Goal: Information Seeking & Learning: Learn about a topic

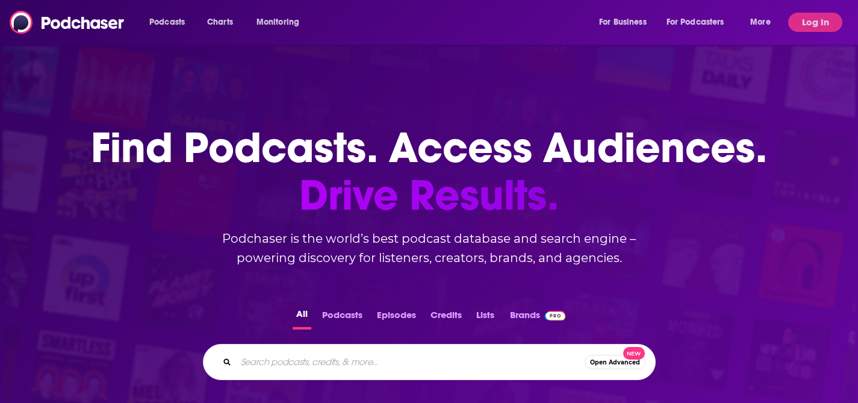
click at [368, 357] on input "Search podcasts, credits, & more..." at bounding box center [410, 361] width 348 height 19
type input "asia tech podcast"
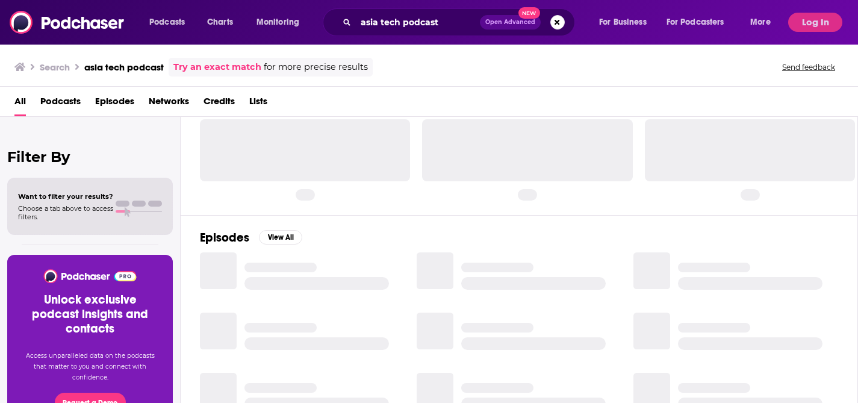
scroll to position [35, 0]
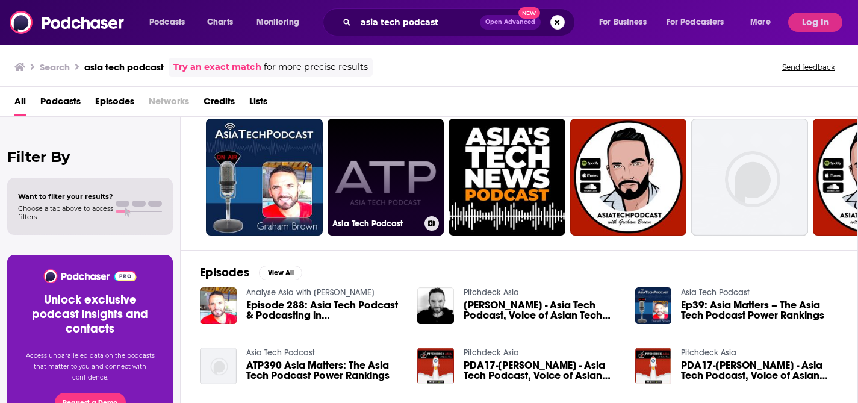
click at [394, 182] on link "Asia Tech Podcast" at bounding box center [385, 177] width 117 height 117
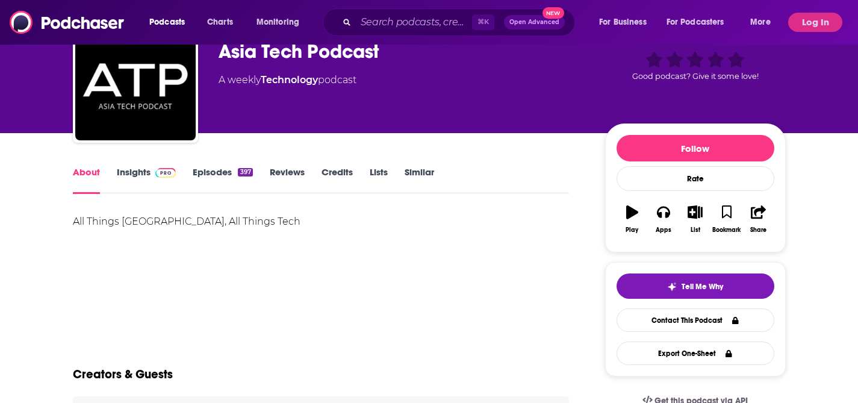
scroll to position [72, 0]
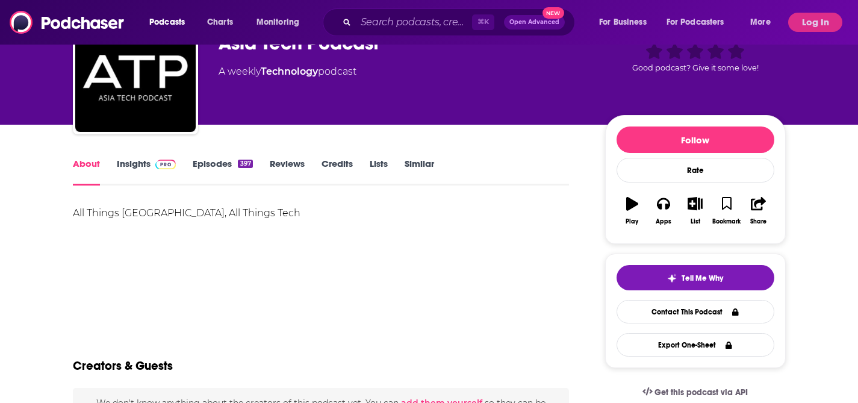
click at [146, 168] on link "Insights" at bounding box center [147, 172] width 60 height 28
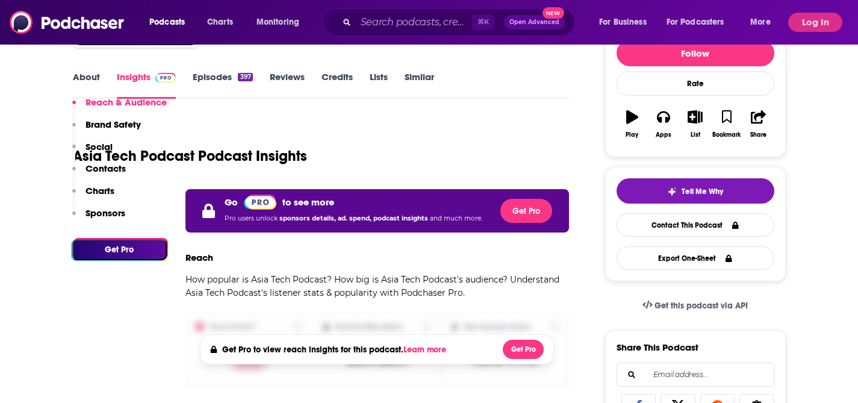
scroll to position [261, 0]
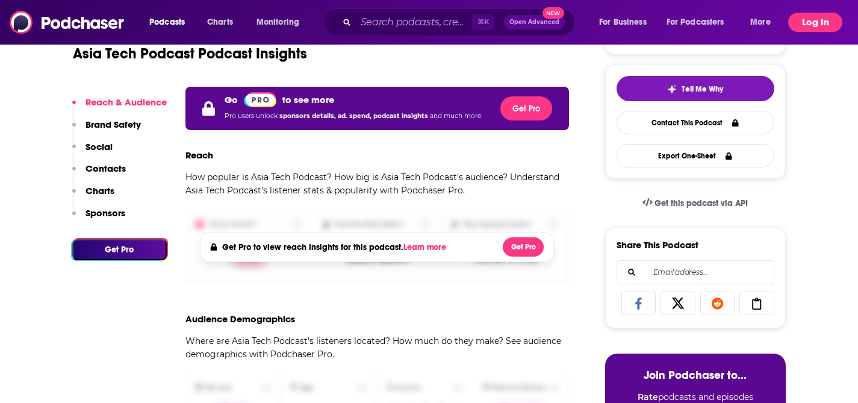
click at [805, 27] on button "Log In" at bounding box center [815, 22] width 54 height 19
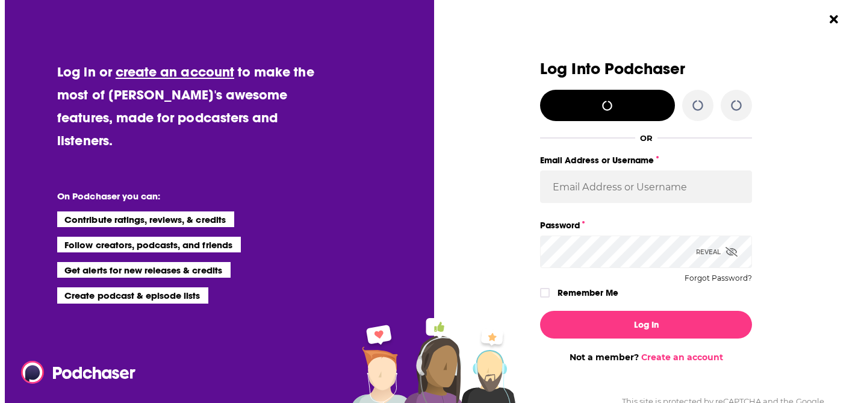
scroll to position [0, 0]
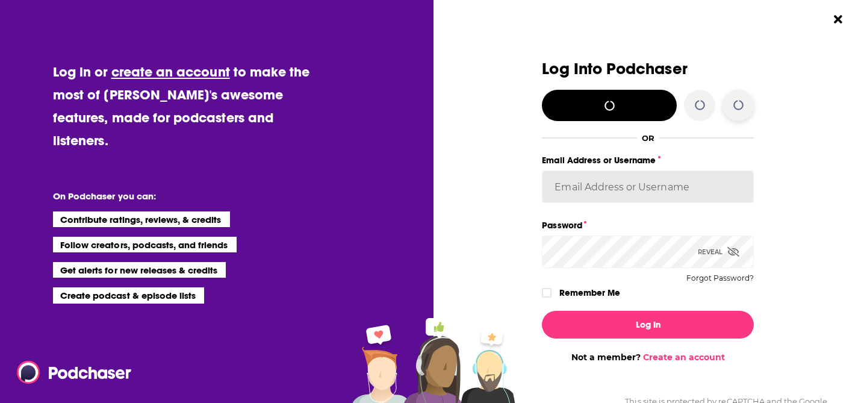
type input "WachsmanSG"
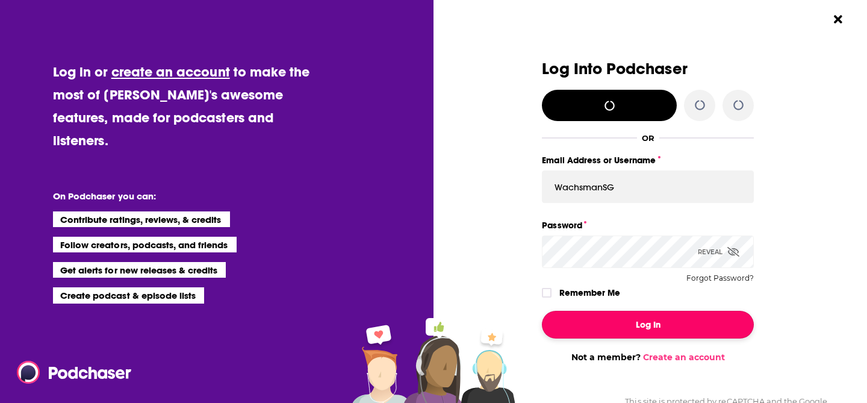
click at [654, 326] on button "Log In" at bounding box center [648, 325] width 212 height 28
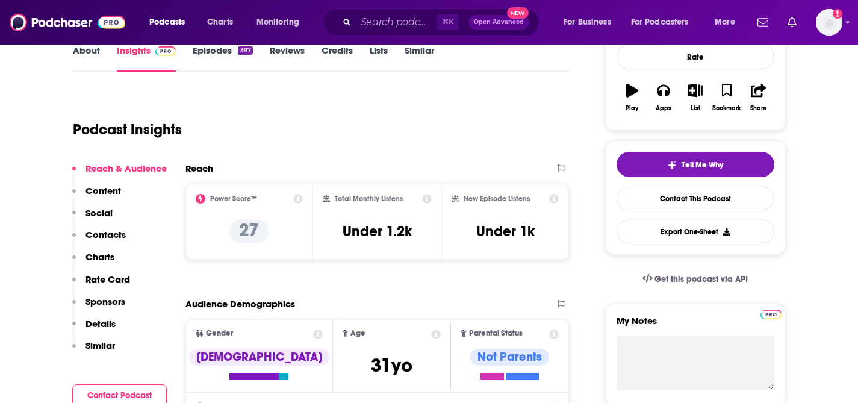
scroll to position [173, 0]
